Goal: Transaction & Acquisition: Obtain resource

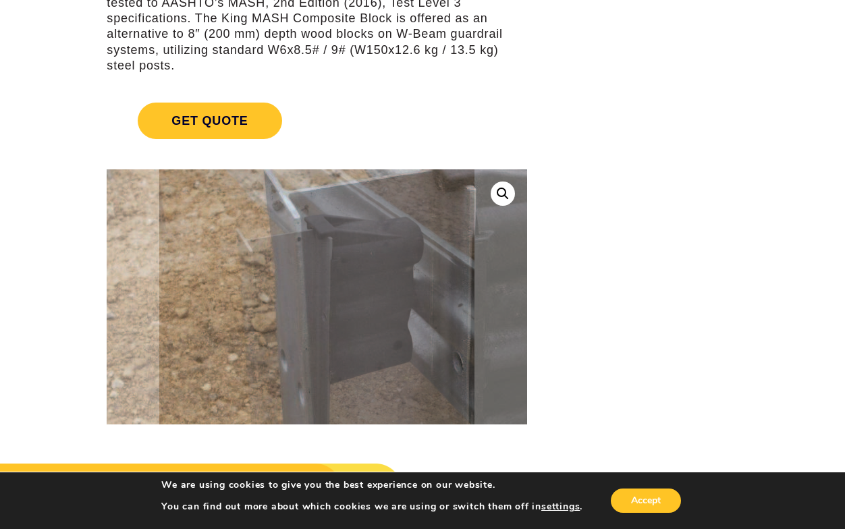
scroll to position [135, 0]
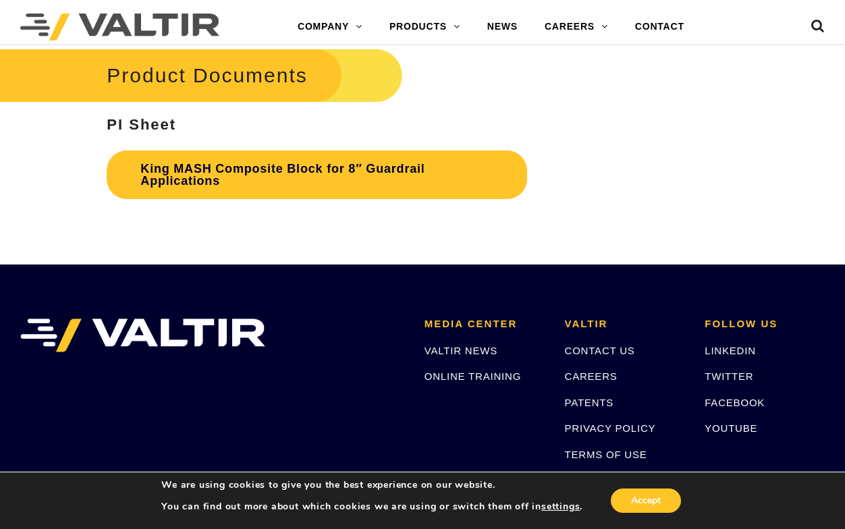
scroll to position [2447, 0]
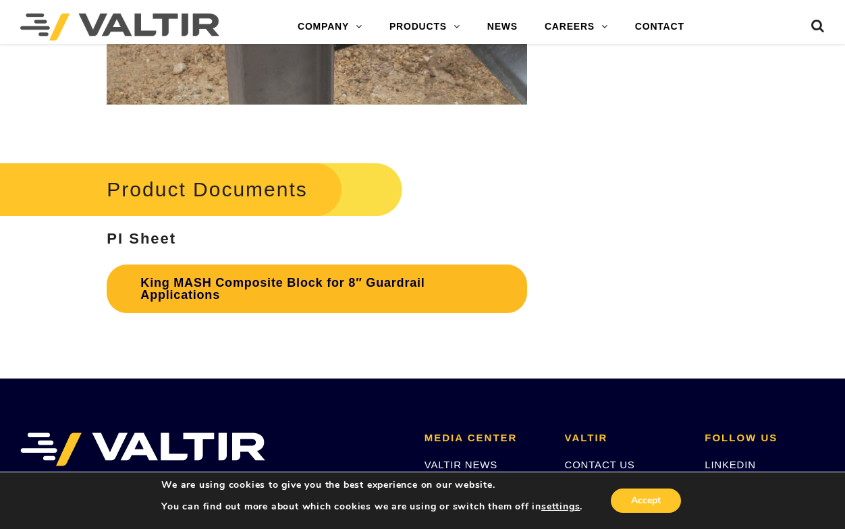
click at [413, 310] on link "King MASH Composite Block for 8″ Guardrail Applications" at bounding box center [317, 288] width 420 height 49
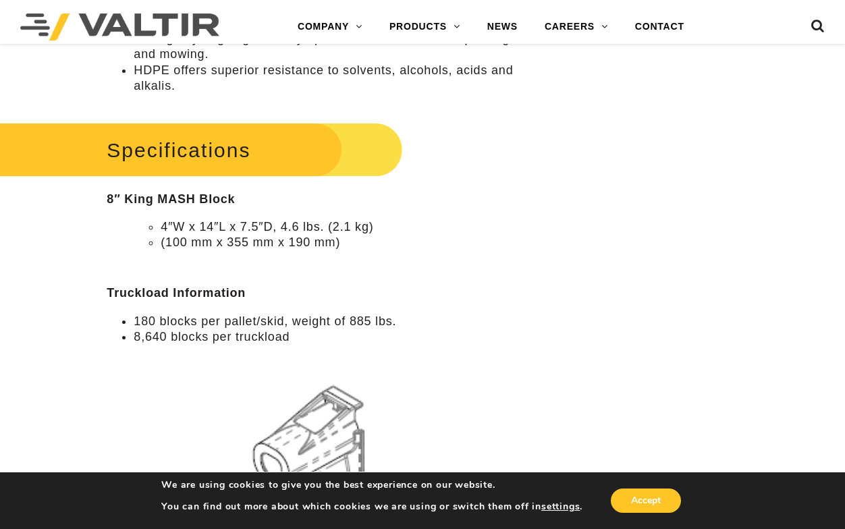
scroll to position [760, 0]
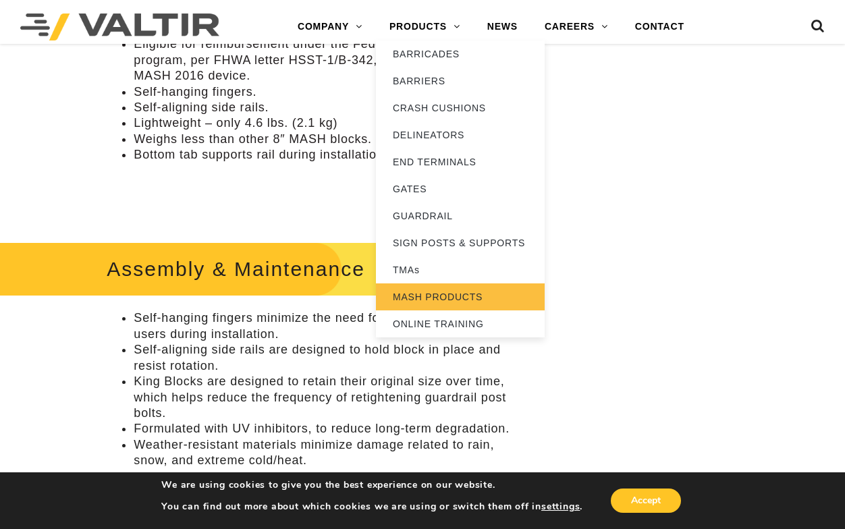
click at [439, 306] on link "MASH PRODUCTS" at bounding box center [460, 296] width 169 height 27
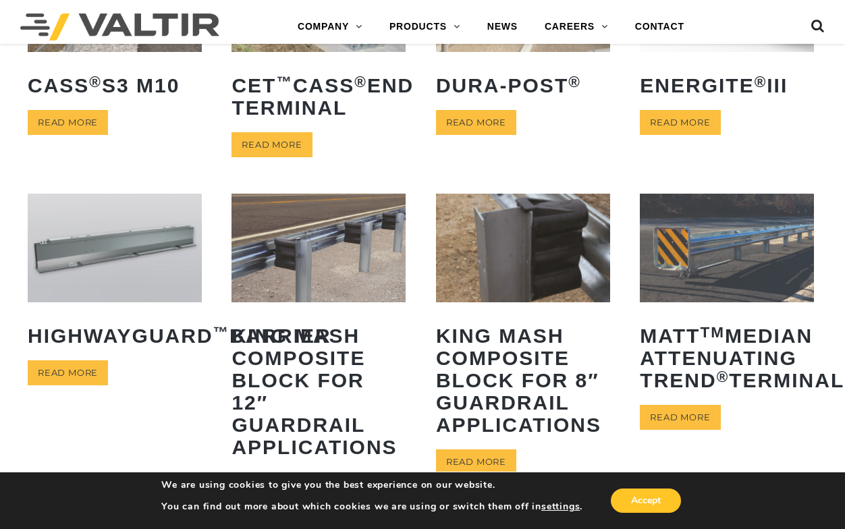
scroll to position [540, 0]
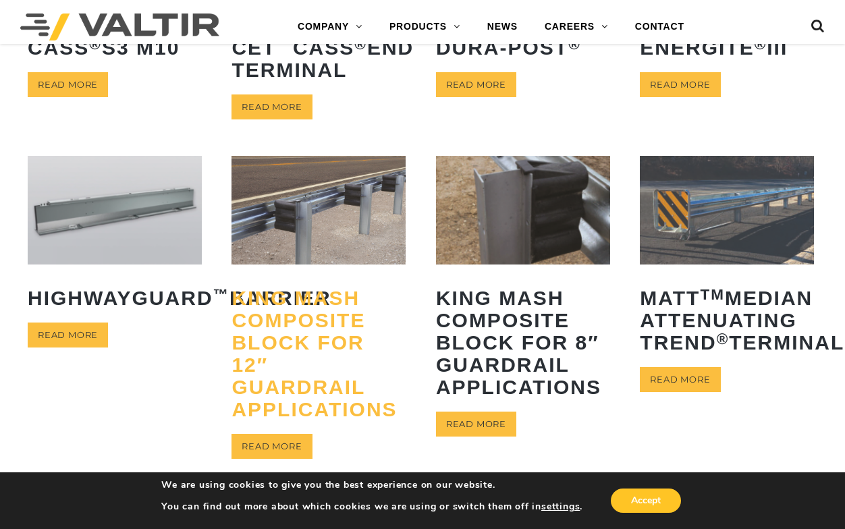
click at [313, 331] on h2 "King MASH Composite Block for 12″ Guardrail Applications" at bounding box center [318, 354] width 174 height 154
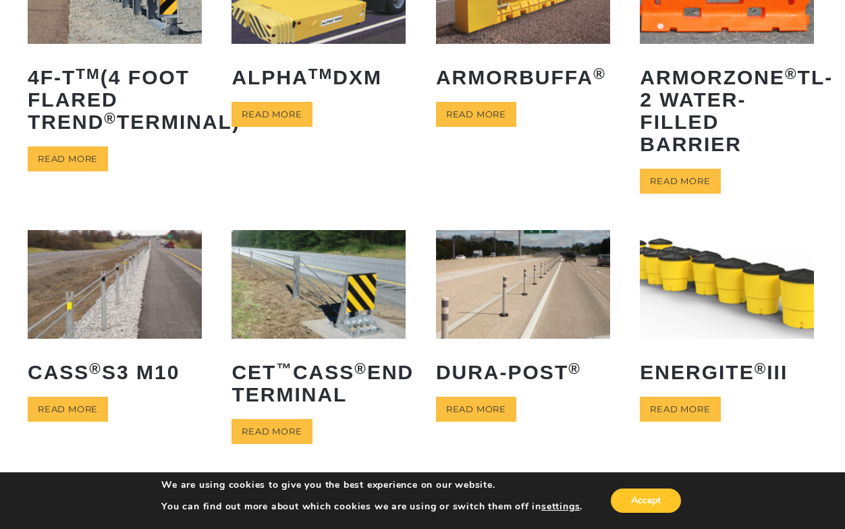
scroll to position [270, 0]
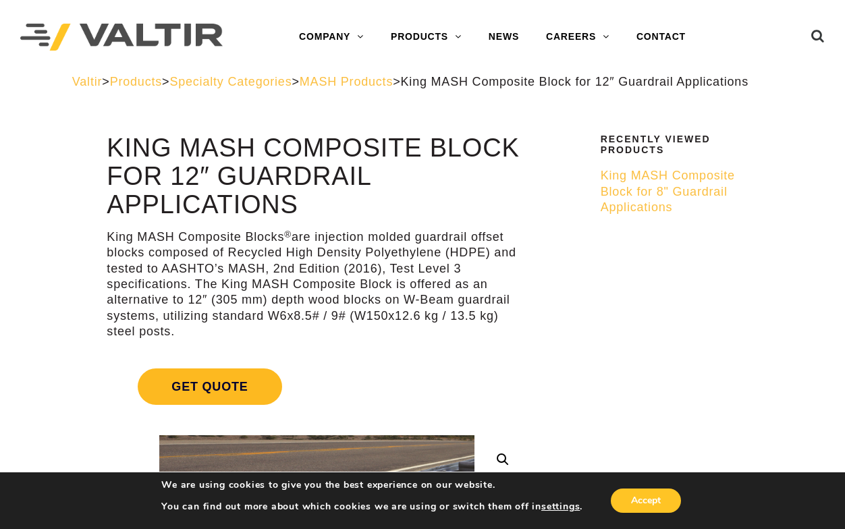
click at [198, 398] on span "Get Quote" at bounding box center [210, 386] width 144 height 36
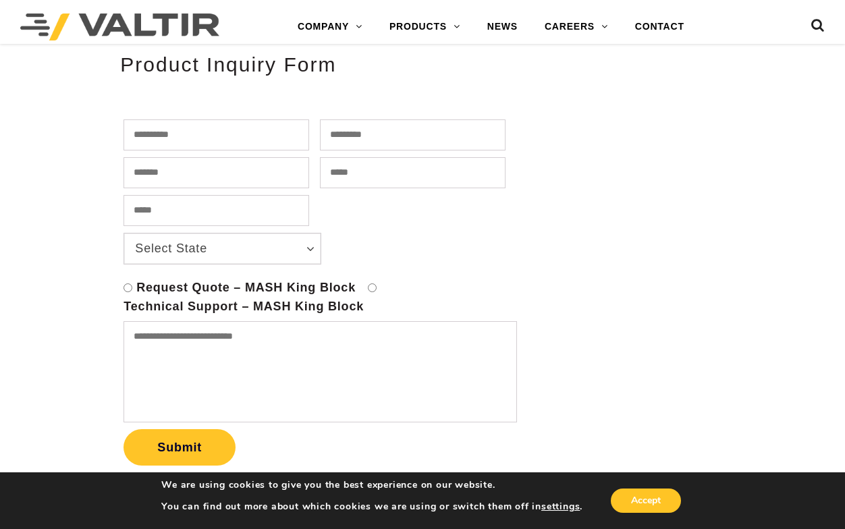
scroll to position [472, 0]
